Goal: Information Seeking & Learning: Find specific fact

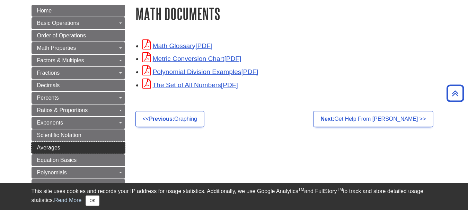
scroll to position [50, 0]
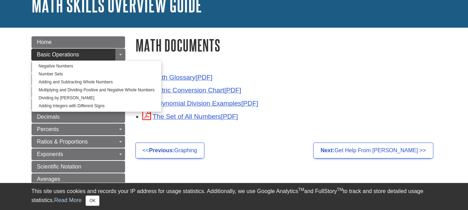
click at [77, 55] on span "Basic Operations" at bounding box center [58, 55] width 42 height 6
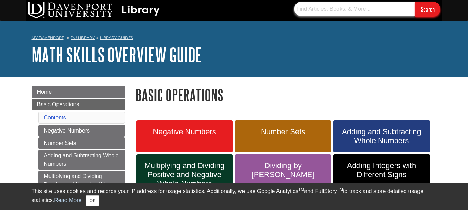
click at [343, 11] on input "text" at bounding box center [354, 9] width 121 height 15
type input "WINDOW CARD M1"
click at [416, 2] on input "Search" at bounding box center [428, 9] width 25 height 15
